Goal: Check status: Check status

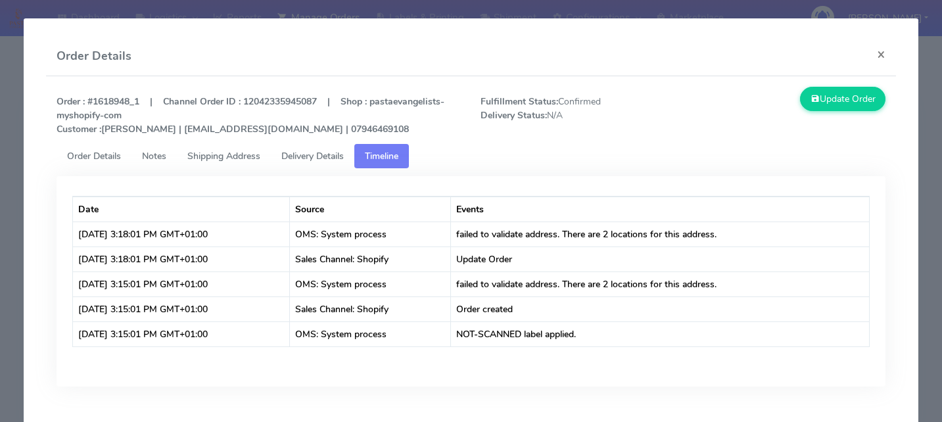
scroll to position [292, 0]
click at [881, 51] on button "×" at bounding box center [881, 54] width 30 height 35
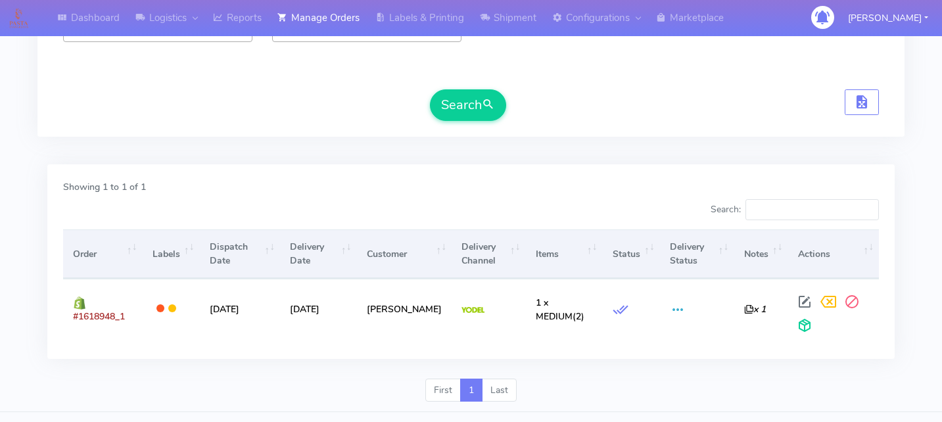
scroll to position [0, 0]
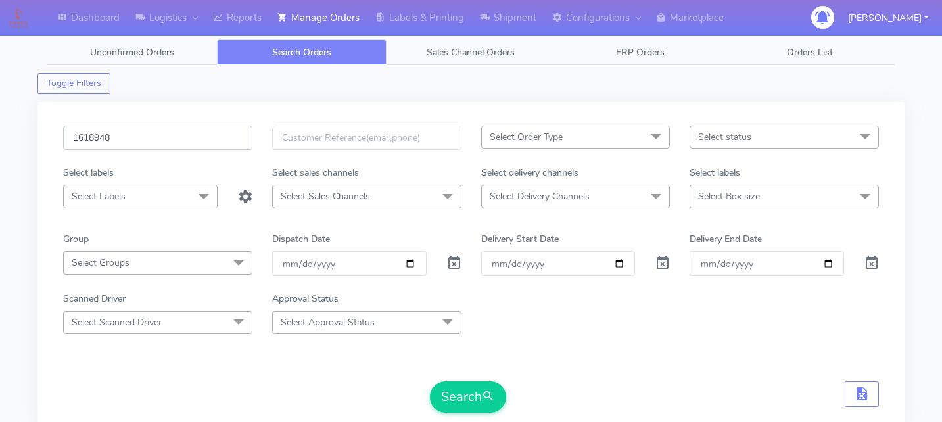
click at [141, 135] on input "1618948" at bounding box center [157, 138] width 189 height 24
paste input "1619867"
type input "1619867"
click at [471, 396] on button "Search" at bounding box center [468, 397] width 76 height 32
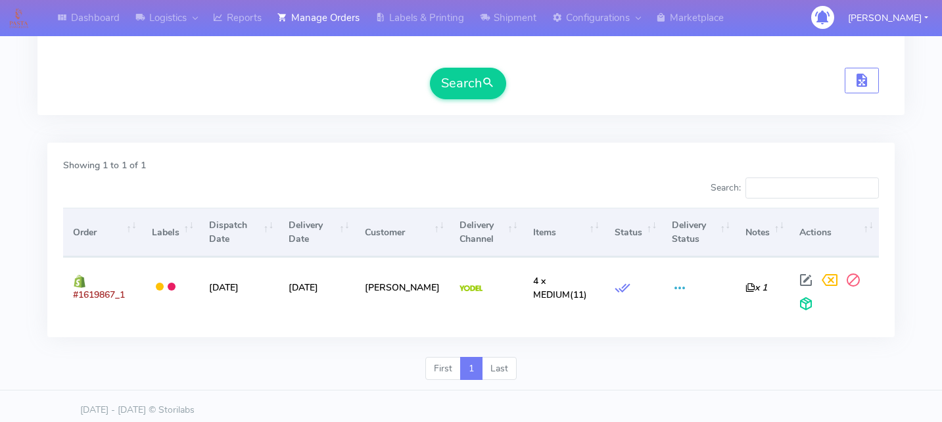
scroll to position [321, 0]
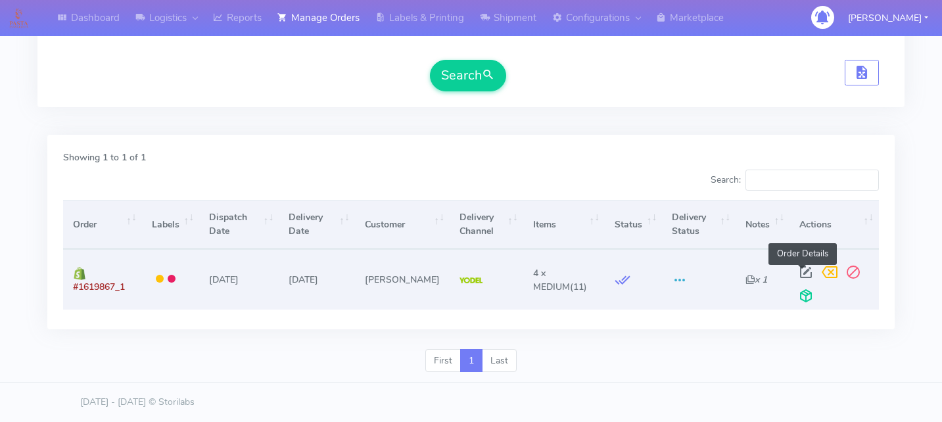
click at [798, 272] on span at bounding box center [806, 275] width 24 height 12
select select "5"
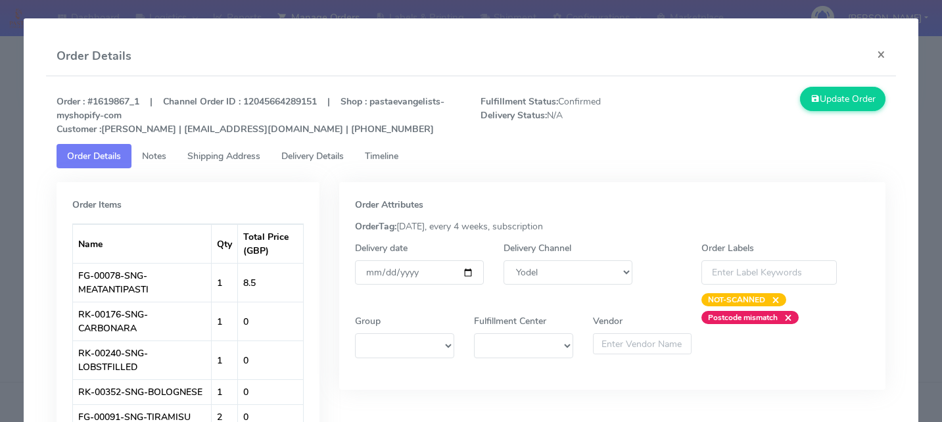
click at [339, 157] on span "Delivery Details" at bounding box center [312, 156] width 62 height 12
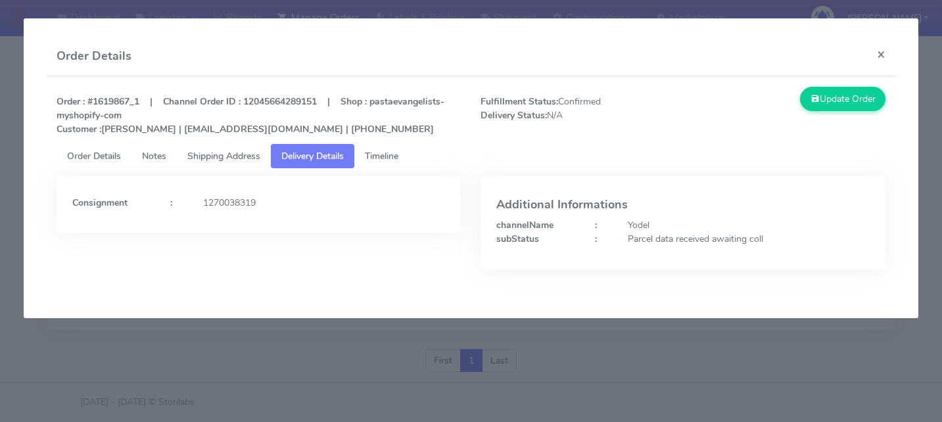
click at [409, 164] on link "Timeline" at bounding box center [381, 156] width 55 height 24
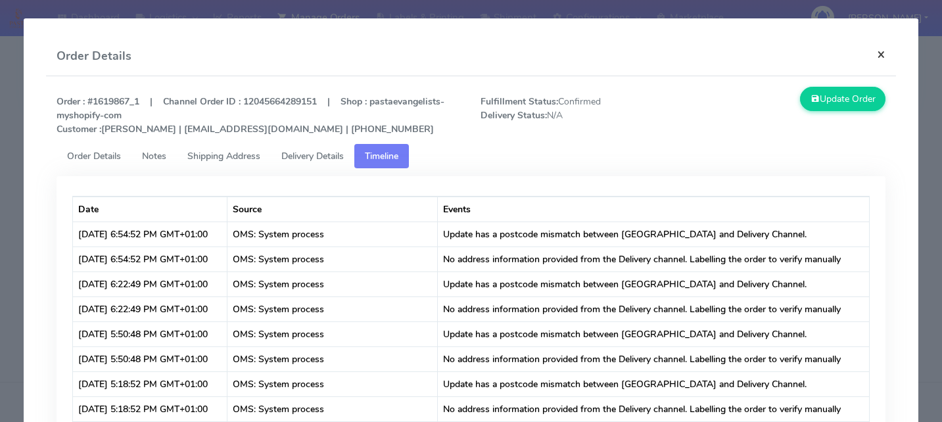
click at [877, 49] on button "×" at bounding box center [881, 54] width 30 height 35
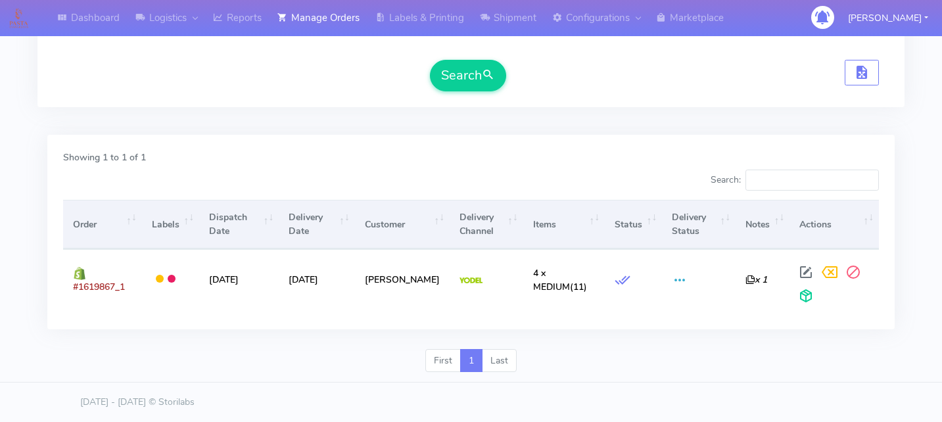
scroll to position [0, 0]
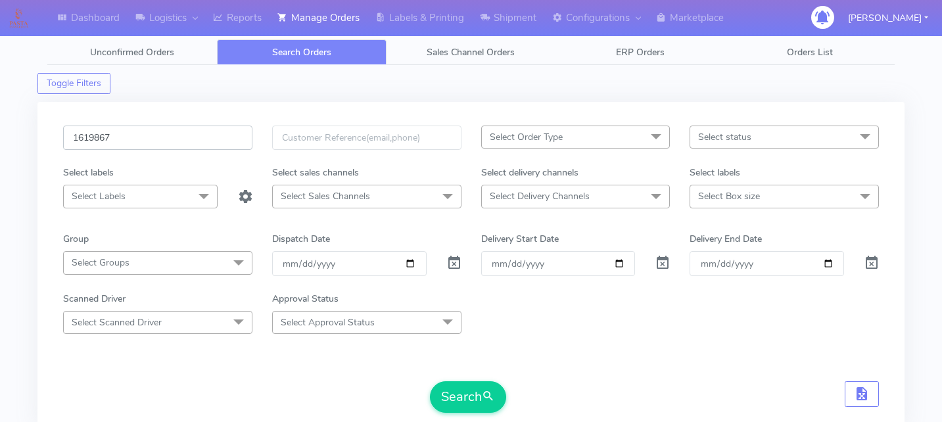
click at [151, 139] on input "1619867" at bounding box center [157, 138] width 189 height 24
paste input "1620323"
type input "1620323"
click at [442, 403] on button "Search" at bounding box center [468, 397] width 76 height 32
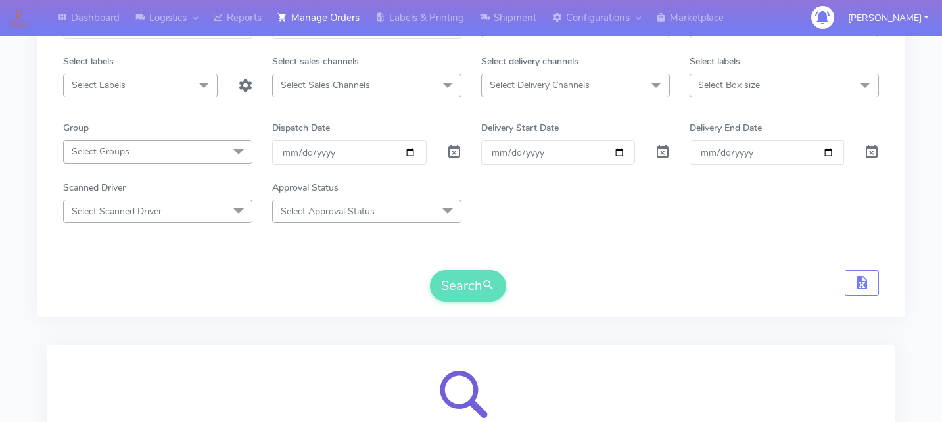
scroll to position [257, 0]
